Goal: Use online tool/utility: Utilize a website feature to perform a specific function

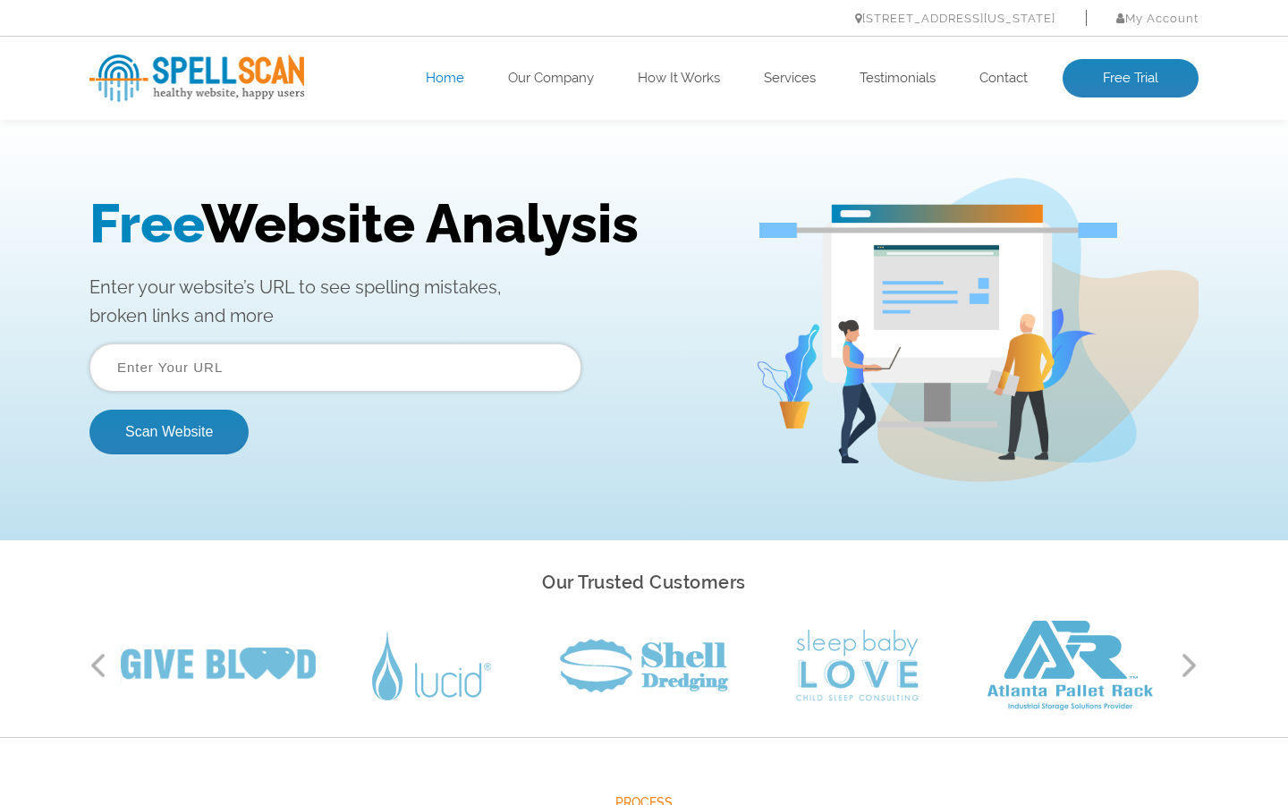
scroll to position [0, 1681]
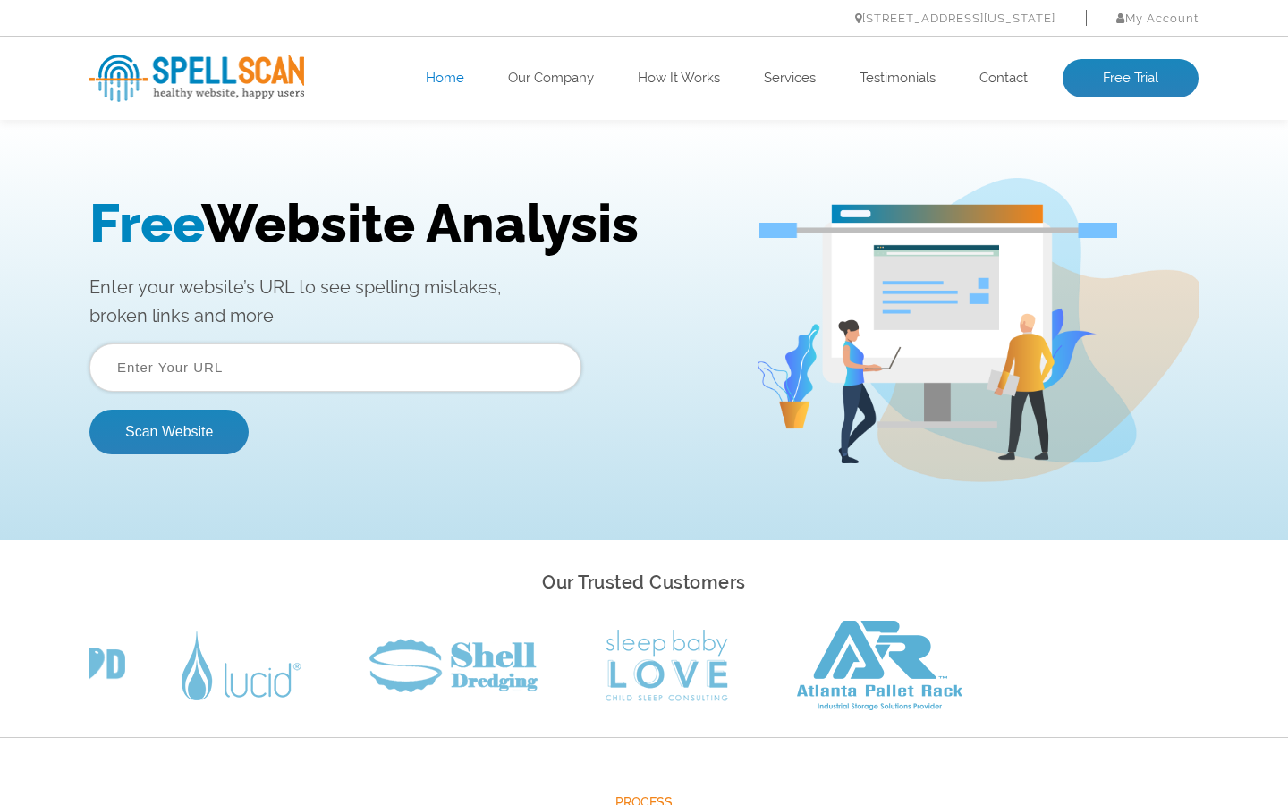
click at [335, 367] on input "text" at bounding box center [335, 368] width 492 height 48
type input "Tasty Wooden Cheese"
click at [335, 367] on input "text" at bounding box center [335, 368] width 492 height 48
click at [89, 410] on button "Scan Website" at bounding box center [168, 432] width 159 height 45
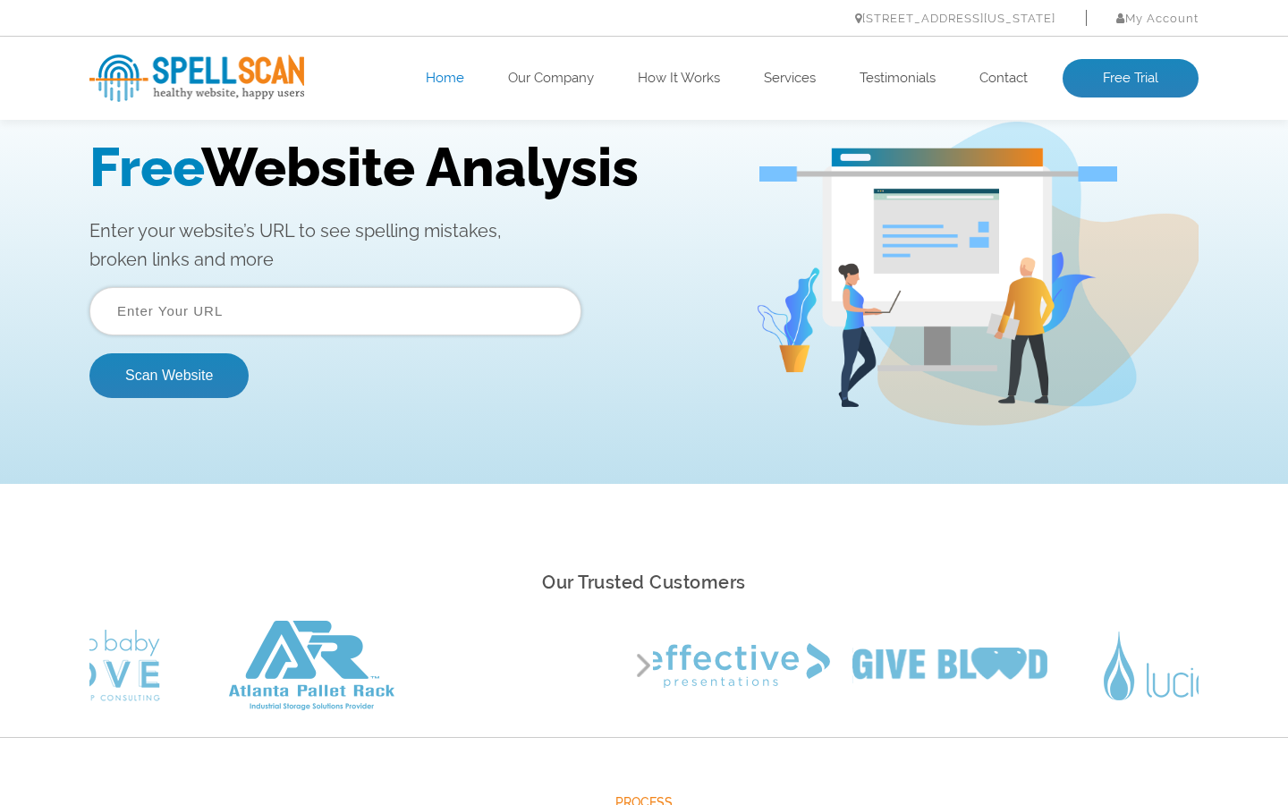
scroll to position [0, 0]
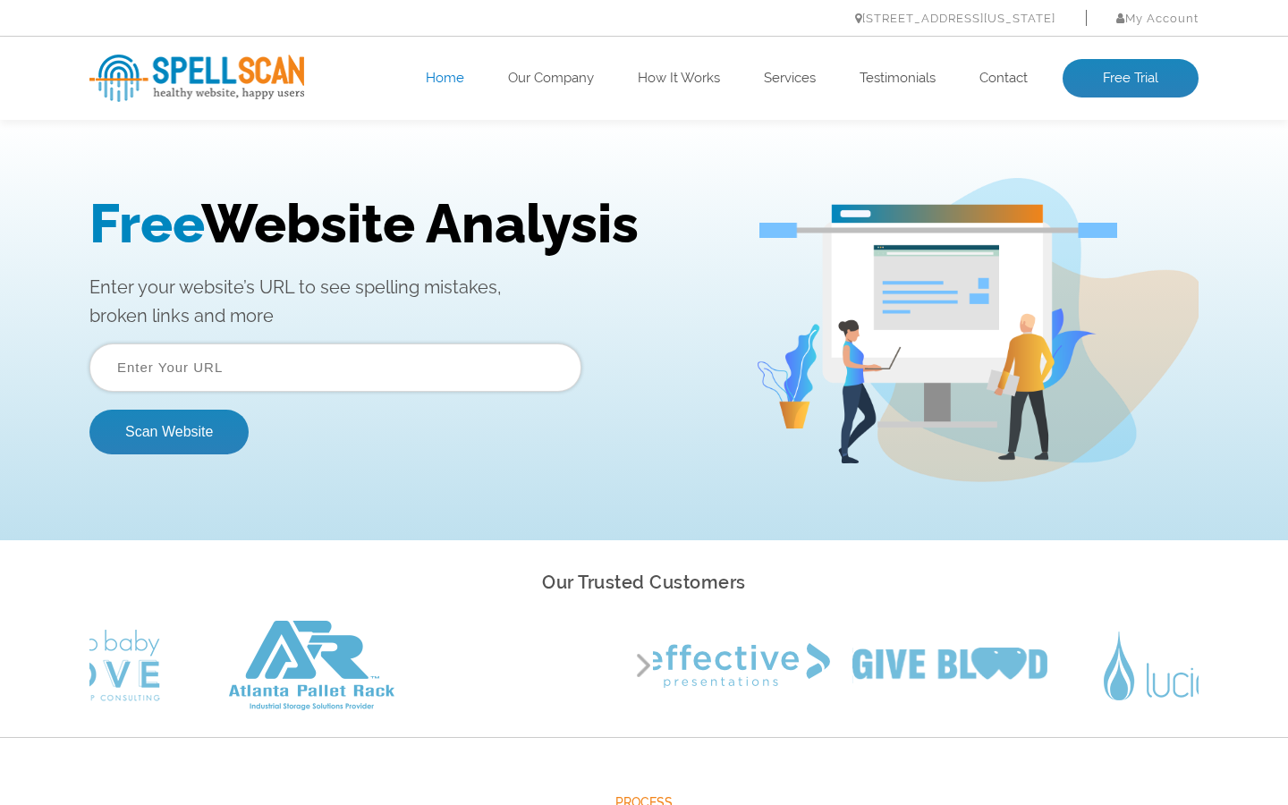
click at [335, 367] on input "text" at bounding box center [335, 368] width 492 height 48
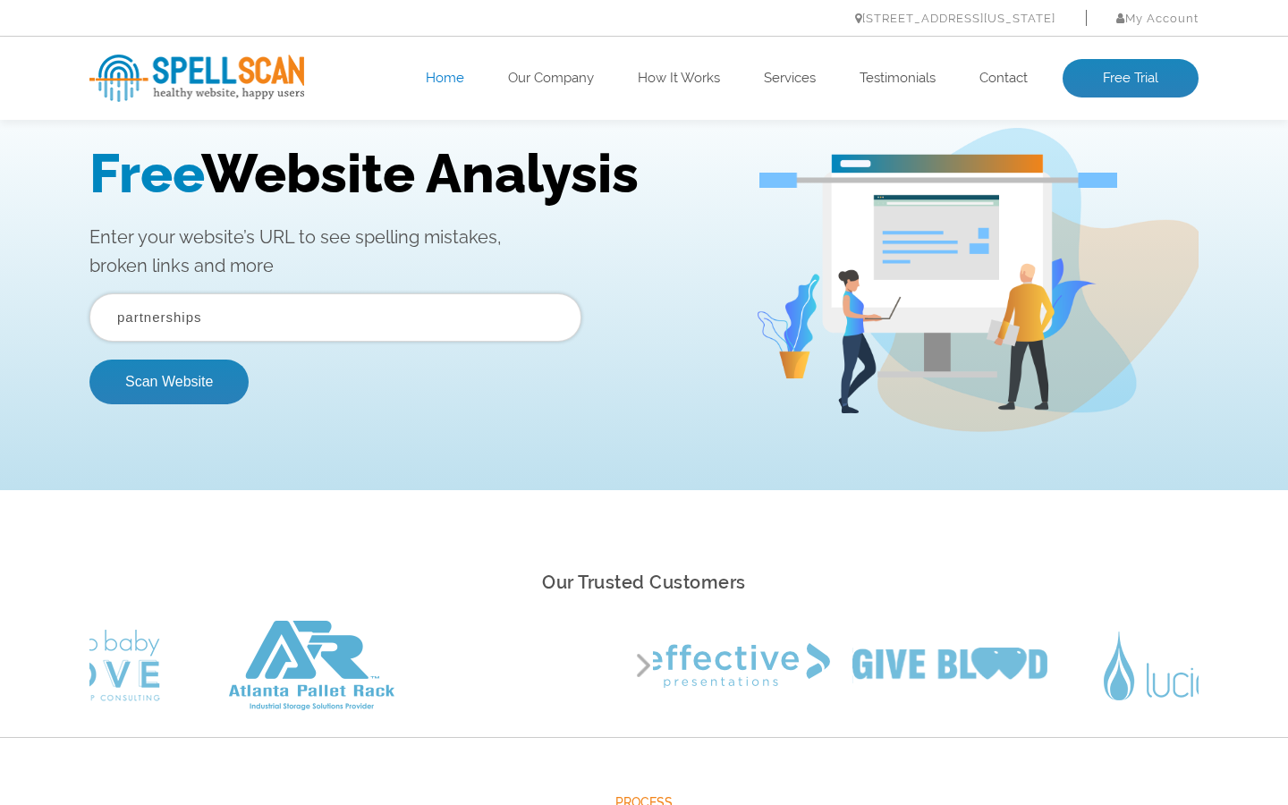
click at [89, 360] on button "Scan Website" at bounding box center [168, 382] width 159 height 45
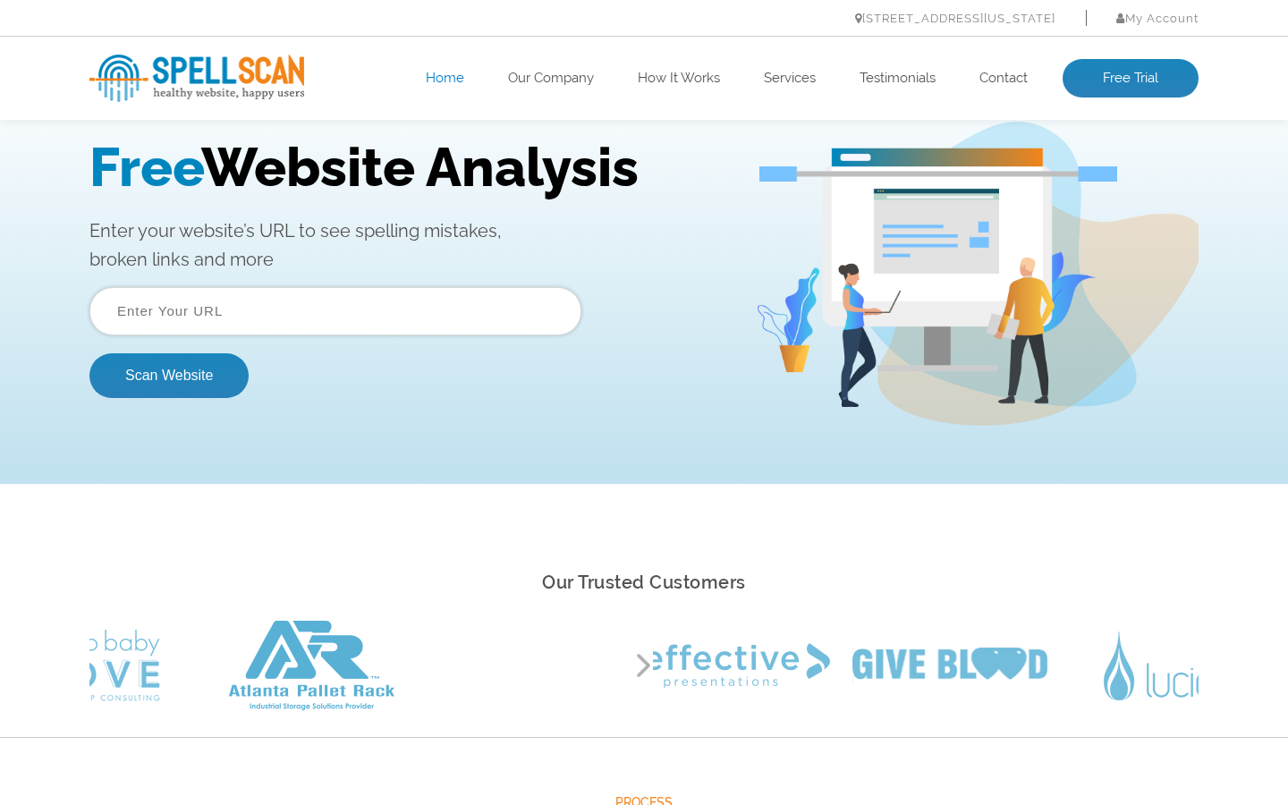
scroll to position [0, 0]
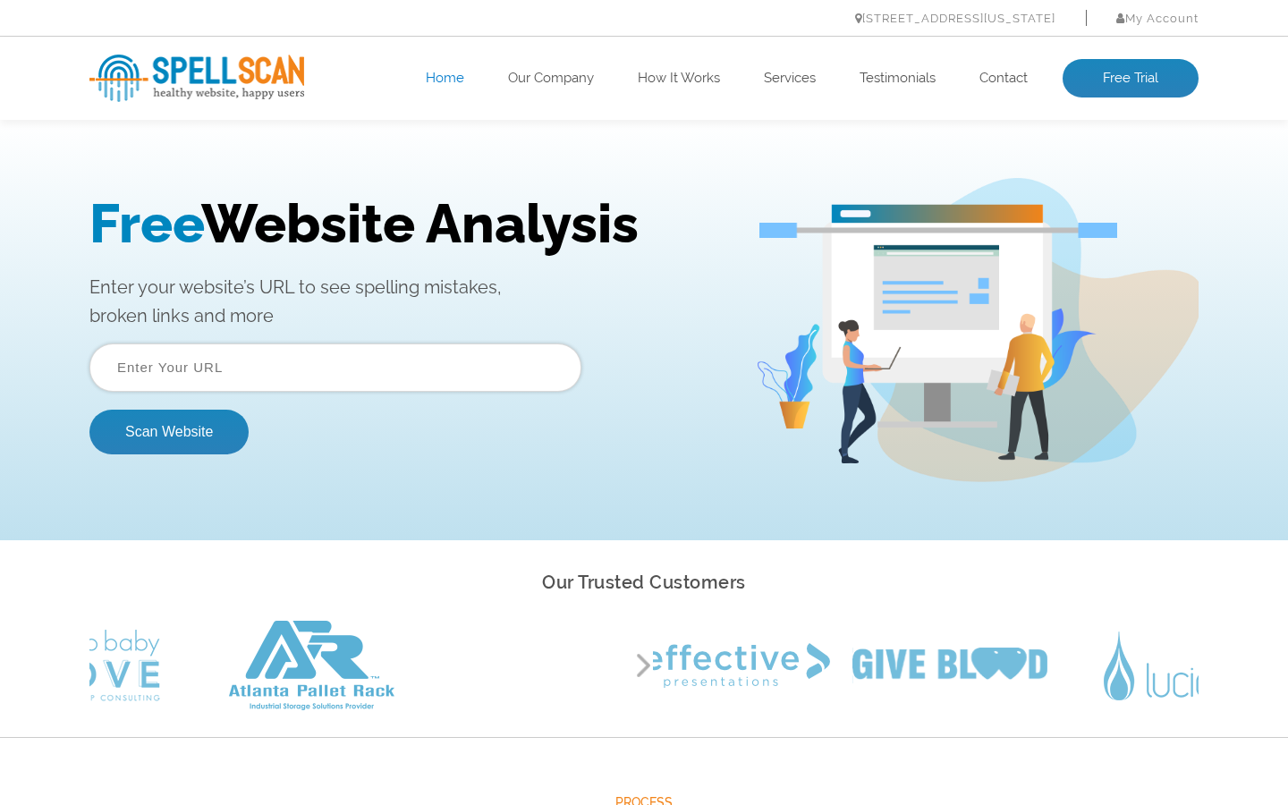
click at [335, 367] on input "text" at bounding box center [335, 368] width 492 height 48
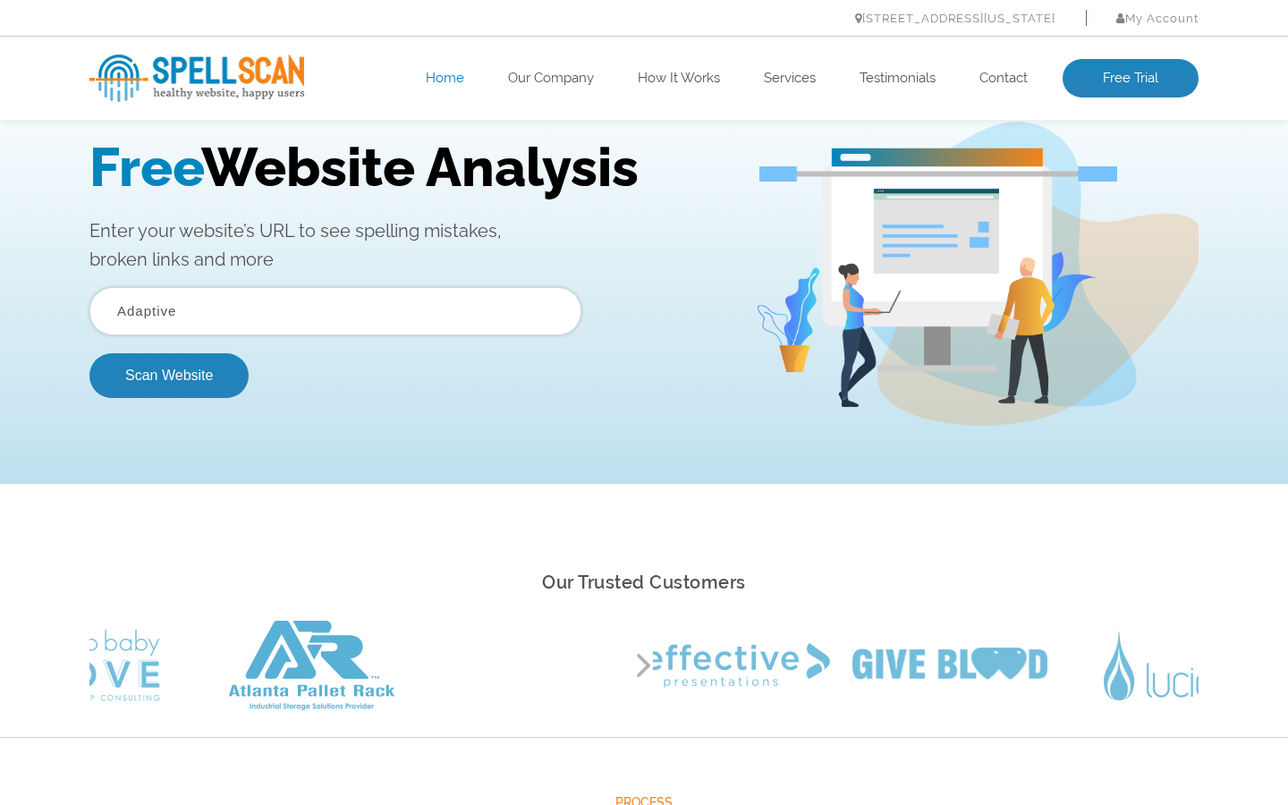
click at [89, 353] on button "Scan Website" at bounding box center [168, 375] width 159 height 45
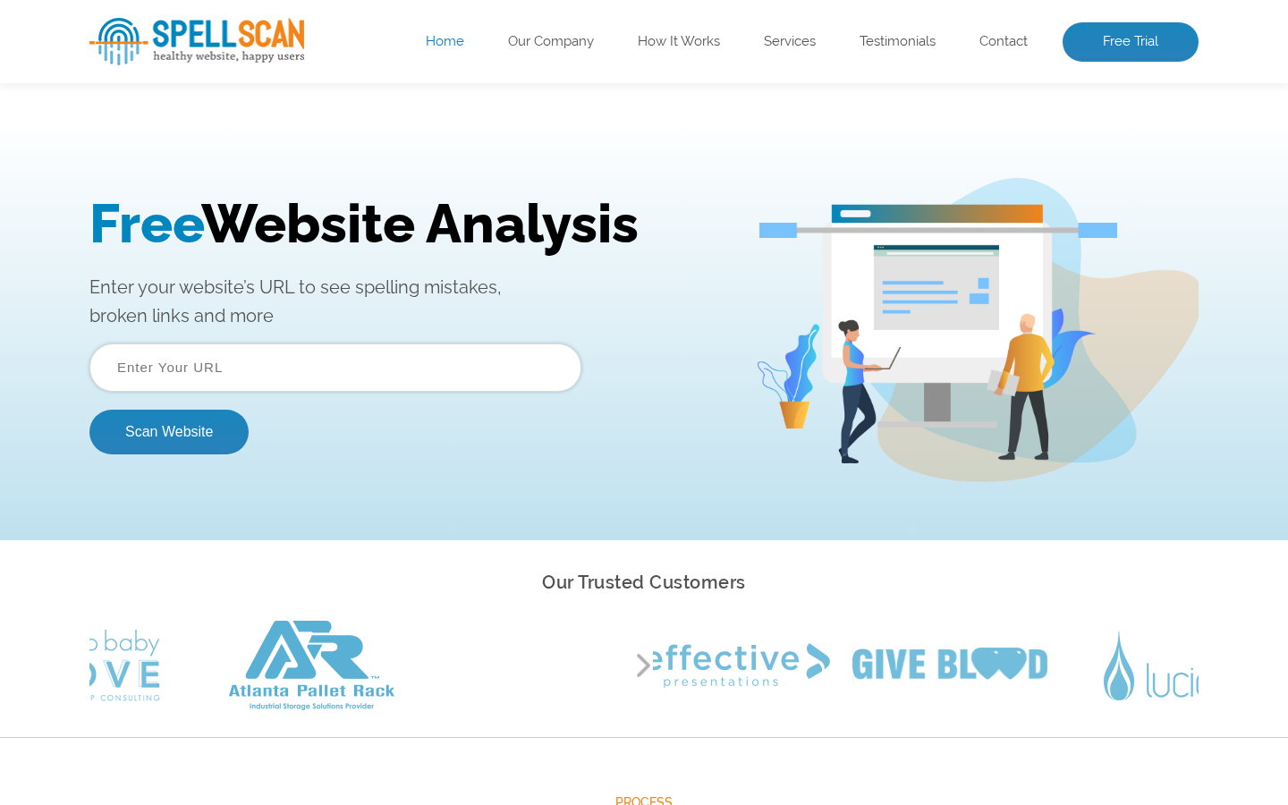
click at [335, 367] on input "text" at bounding box center [335, 368] width 492 height 48
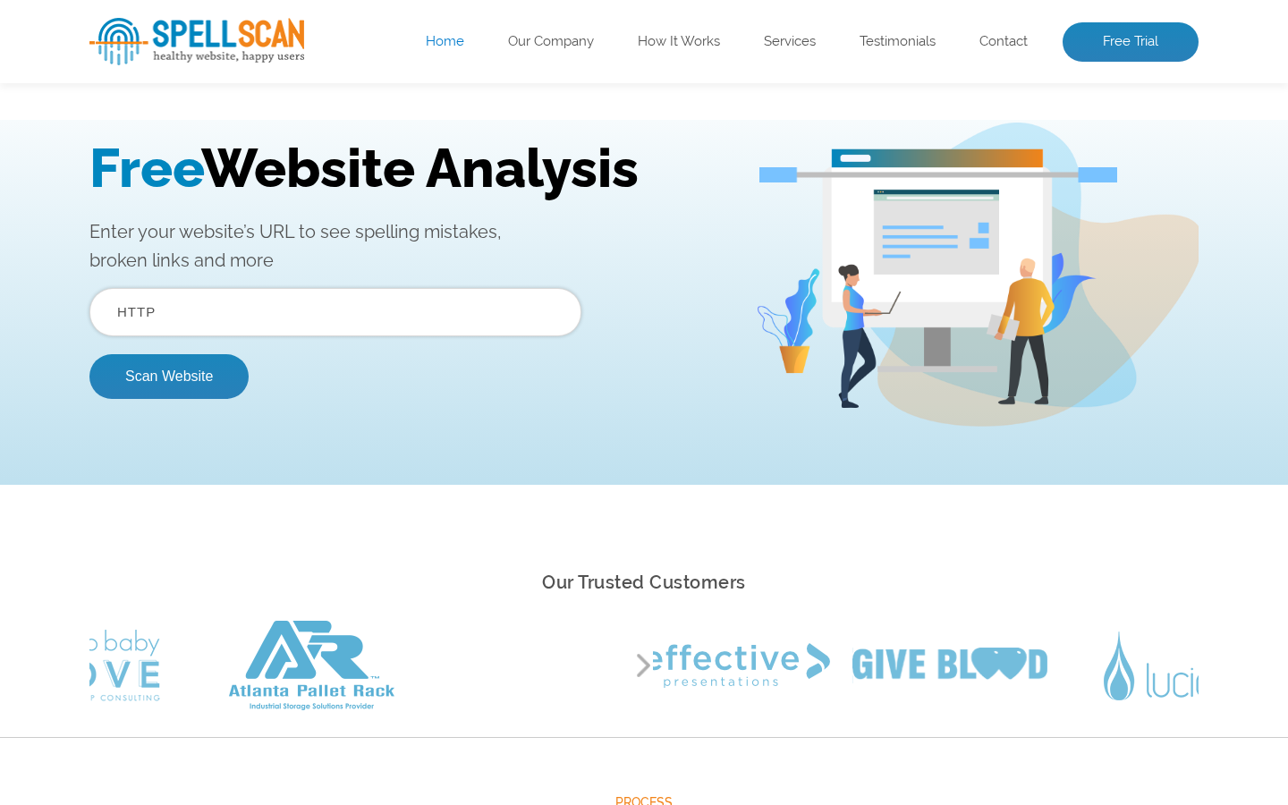
type input "HTTP"
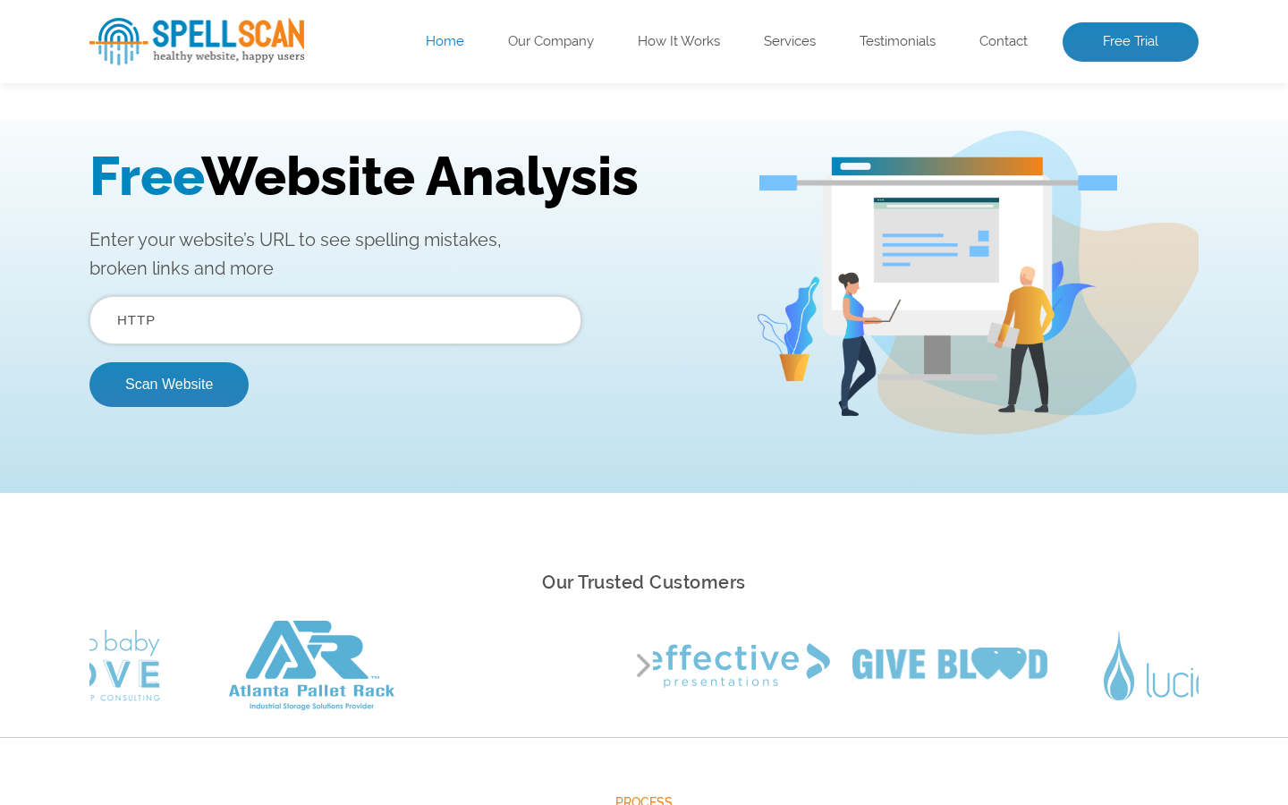
click at [89, 362] on button "Scan Website" at bounding box center [168, 384] width 159 height 45
